Goal: Information Seeking & Learning: Check status

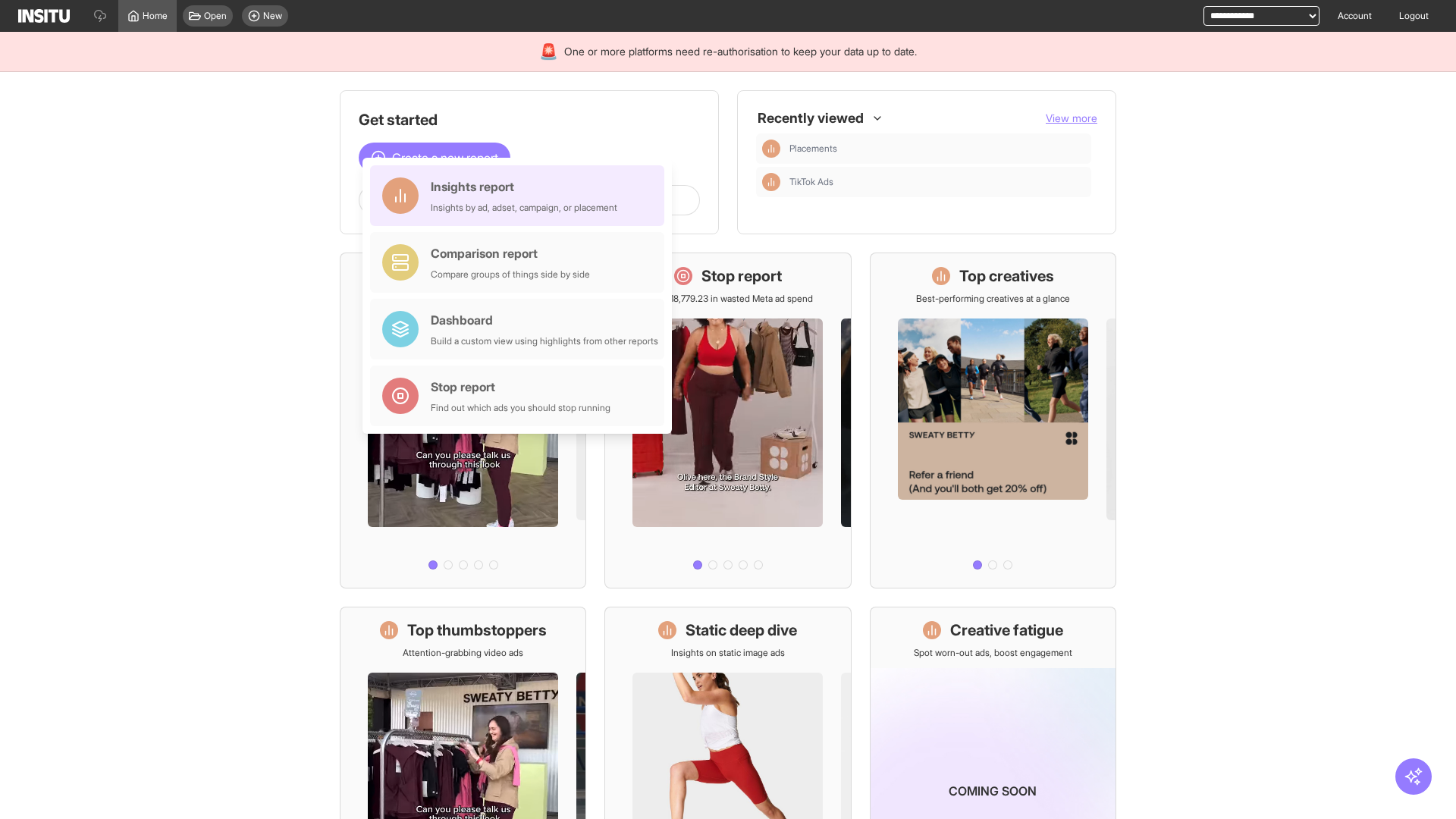
click at [521, 196] on div "Insights report Insights by ad, adset, campaign, or placement" at bounding box center [524, 196] width 186 height 37
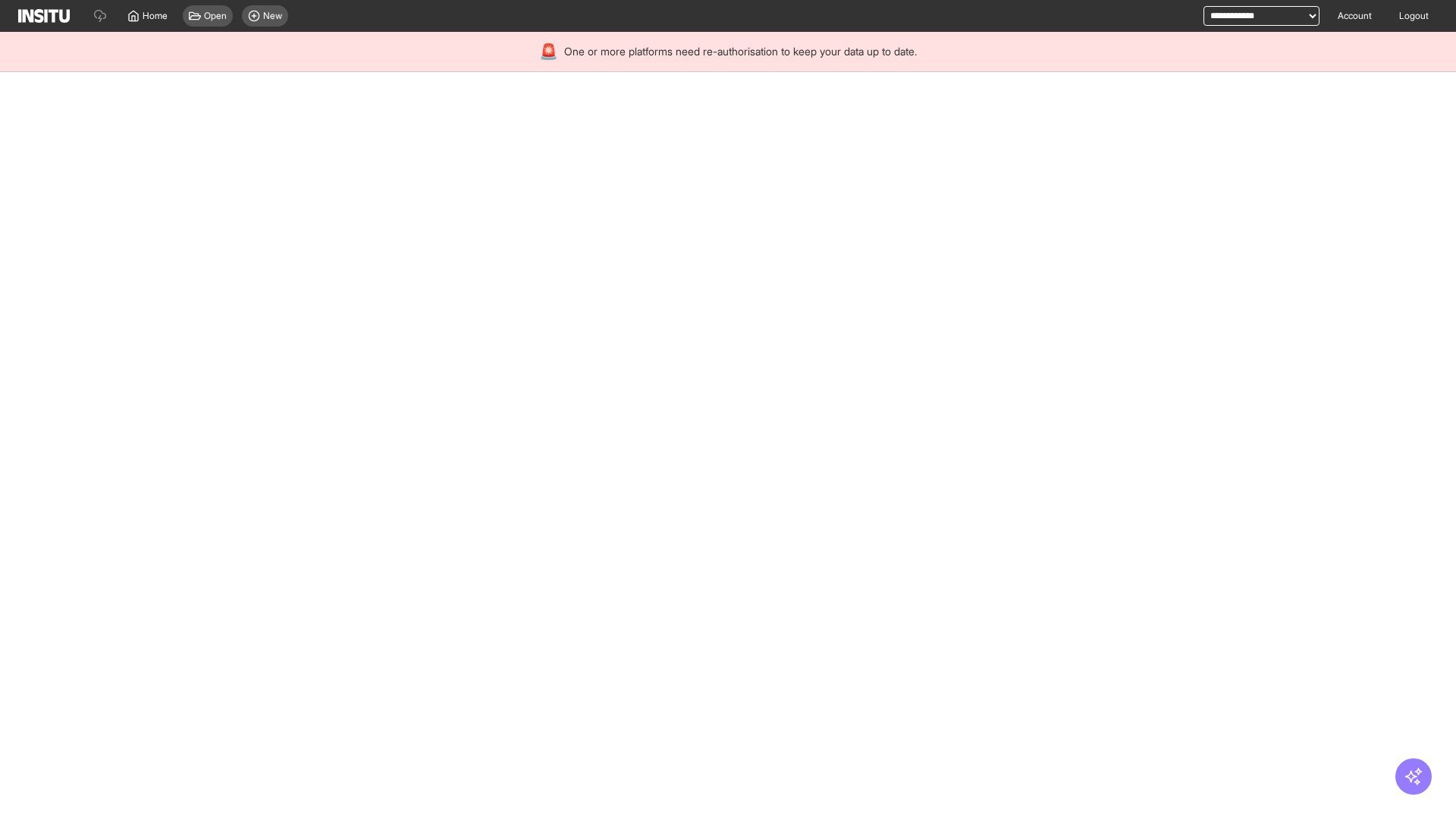
select select "**"
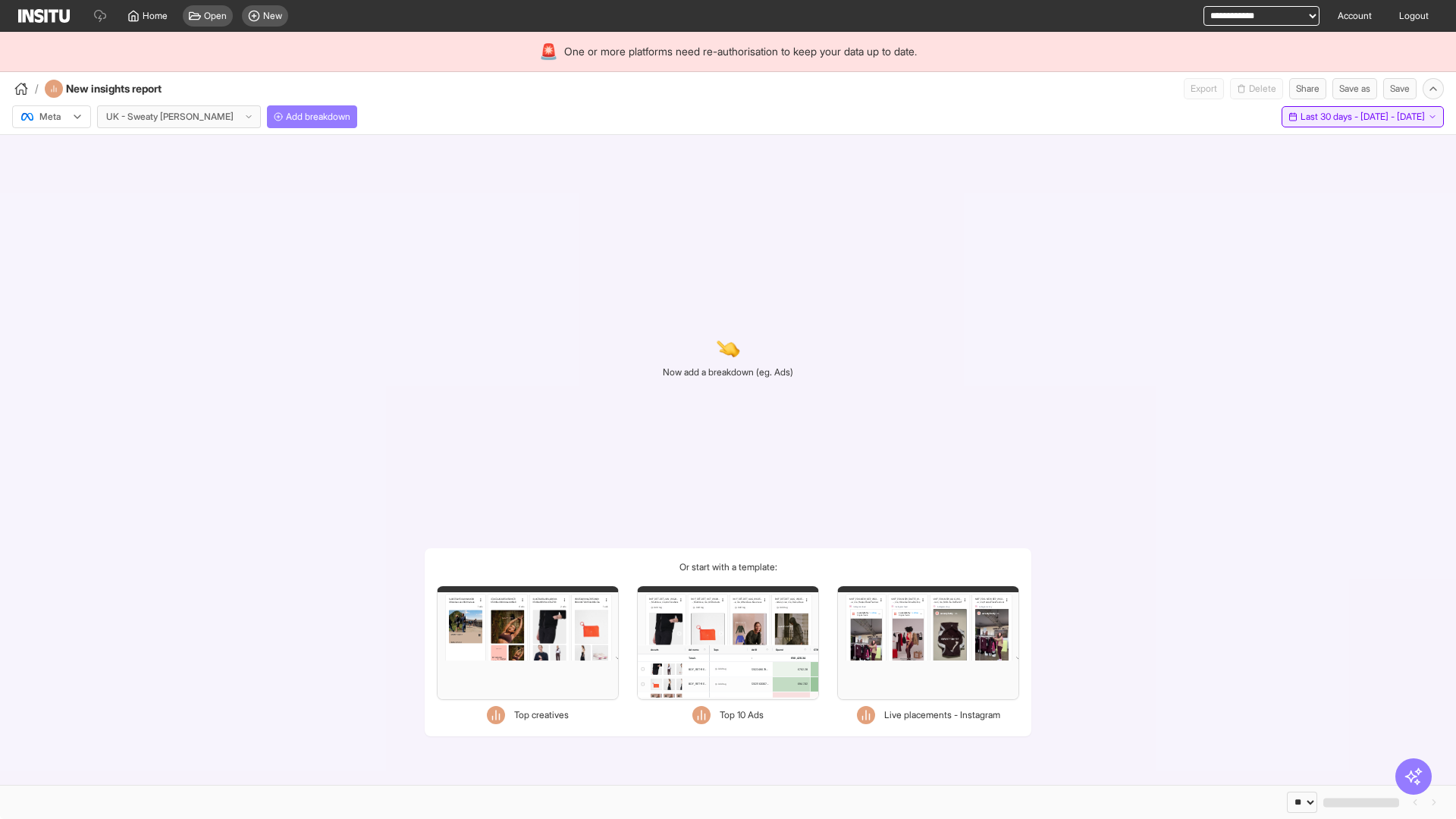
click at [1332, 117] on span "Last 30 days - [DATE] - [DATE]" at bounding box center [1363, 117] width 124 height 12
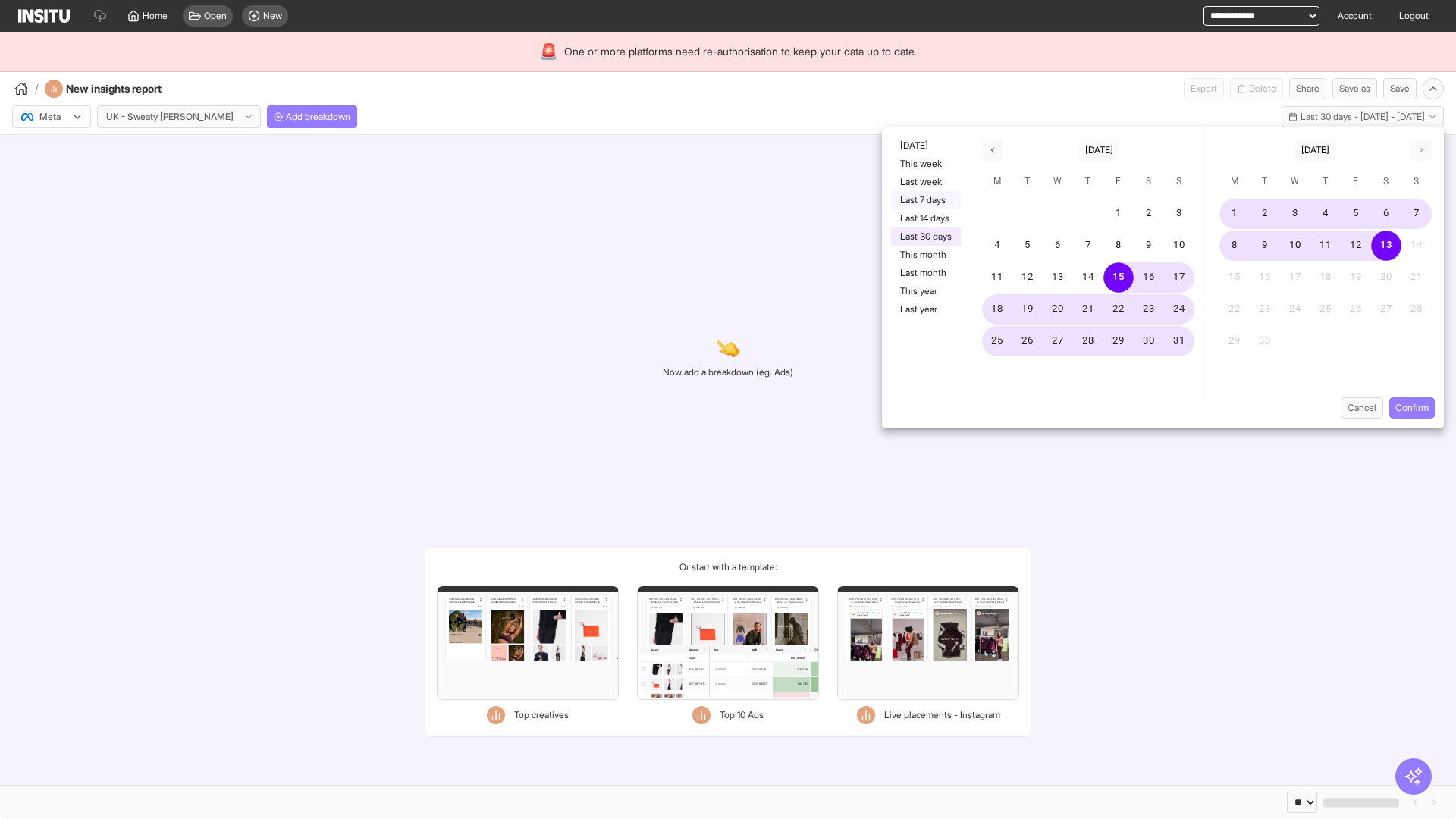
click at [925, 200] on button "Last 7 days" at bounding box center [926, 199] width 70 height 18
